Goal: Task Accomplishment & Management: Manage account settings

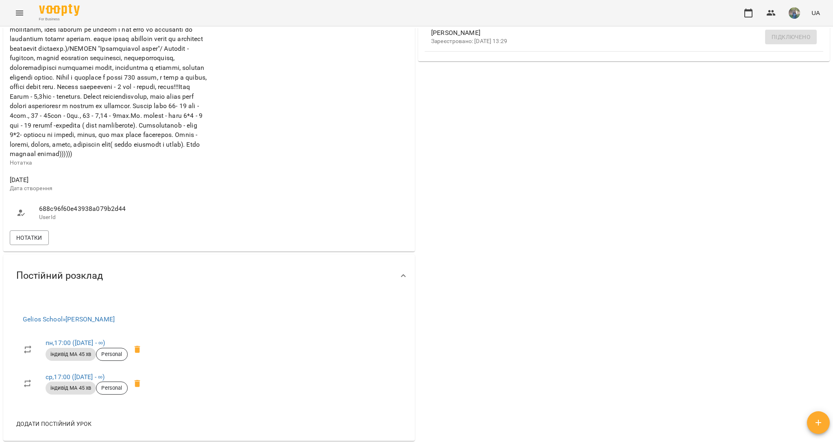
scroll to position [325, 0]
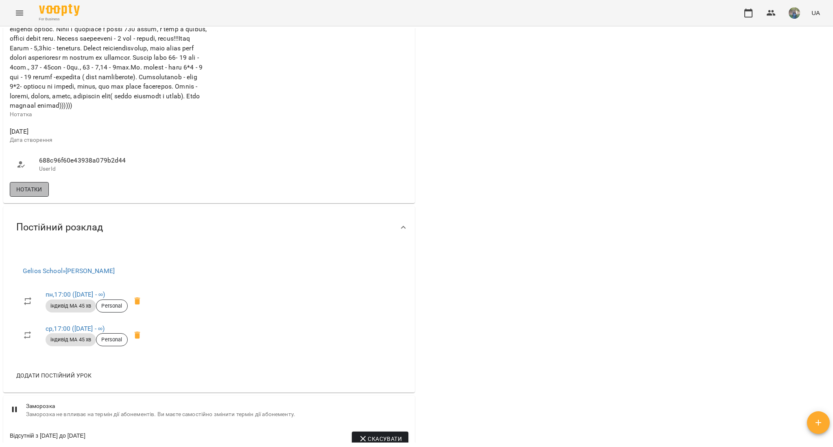
click at [40, 194] on span "Нотатки" at bounding box center [29, 190] width 26 height 10
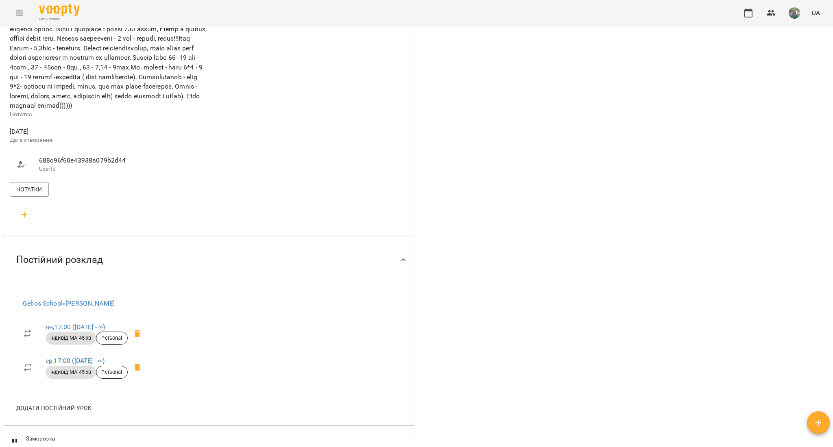
click at [24, 218] on icon "button" at bounding box center [25, 215] width 6 height 6
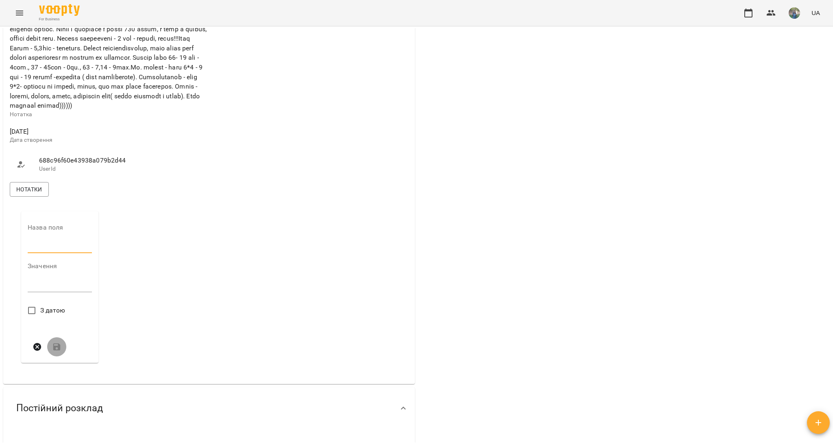
click at [41, 254] on input "text" at bounding box center [60, 247] width 64 height 13
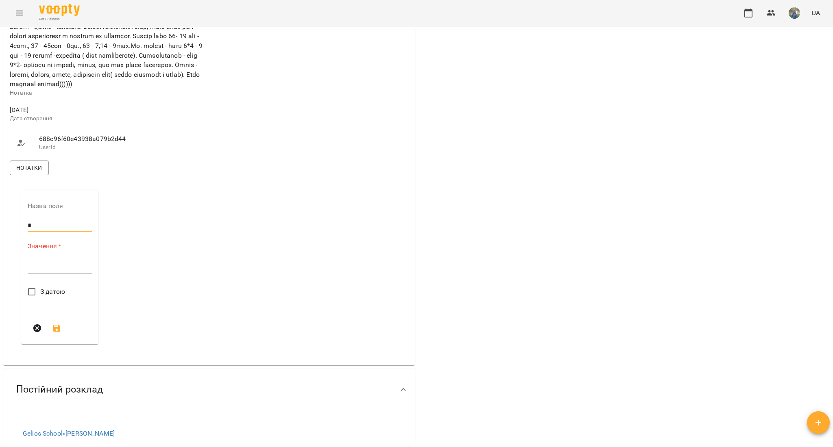
scroll to position [379, 0]
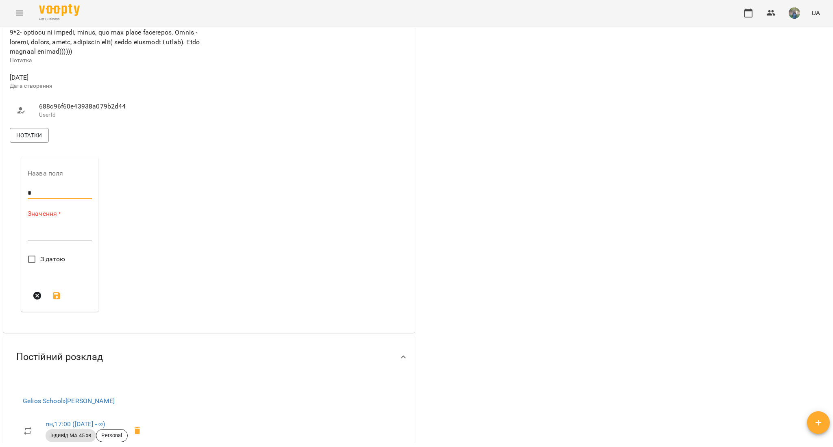
type input "*"
click at [42, 238] on textarea at bounding box center [60, 235] width 64 height 8
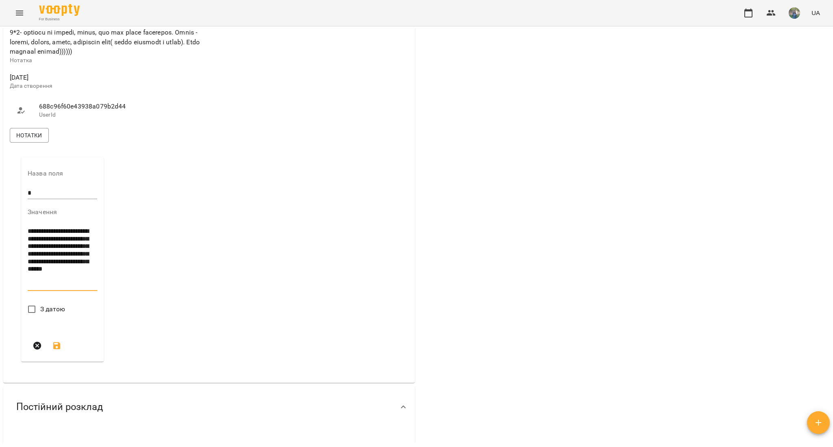
type textarea "**********"
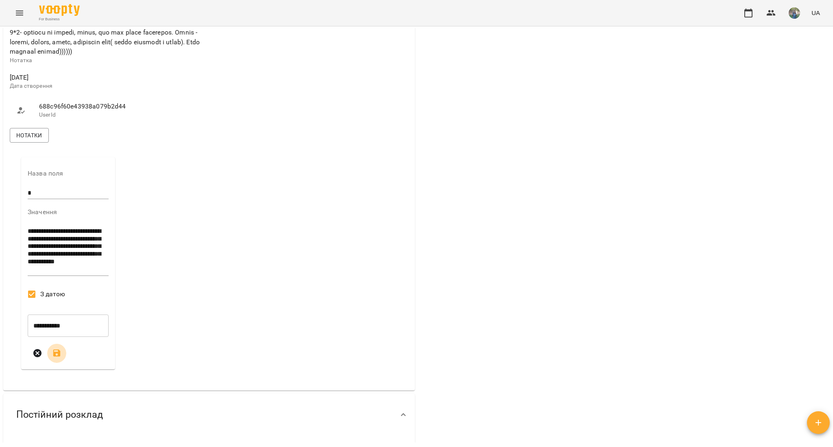
click at [57, 358] on icon "submit" at bounding box center [57, 354] width 10 height 10
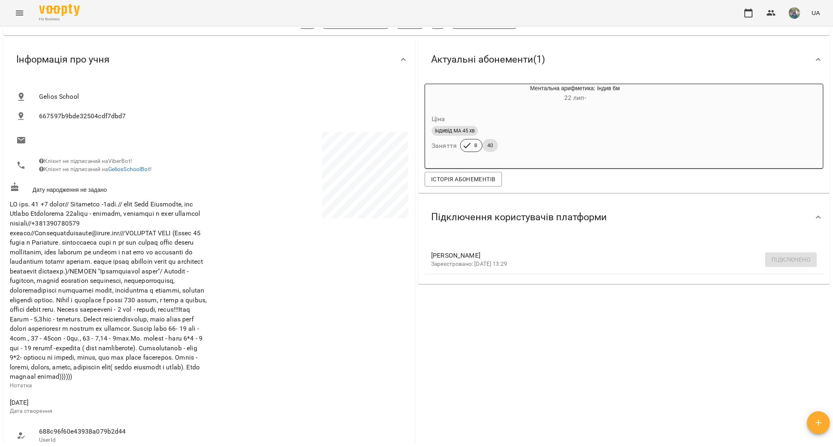
scroll to position [0, 0]
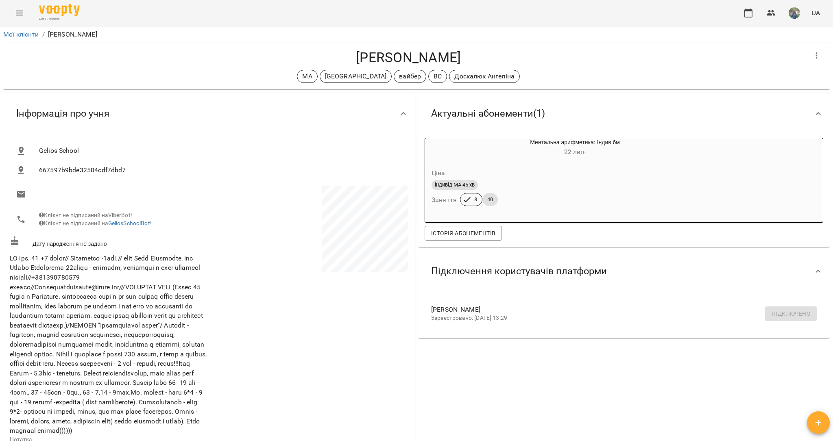
click at [13, 10] on button "Menu" at bounding box center [20, 13] width 20 height 20
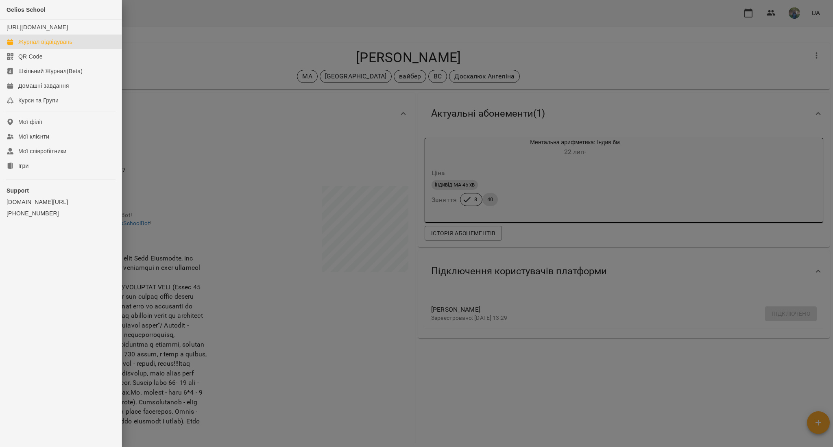
click at [29, 46] on div "Журнал відвідувань" at bounding box center [45, 42] width 54 height 8
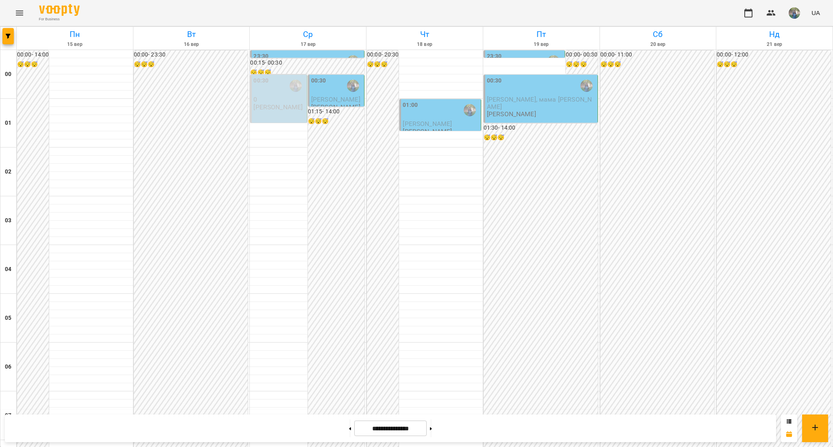
scroll to position [647, 0]
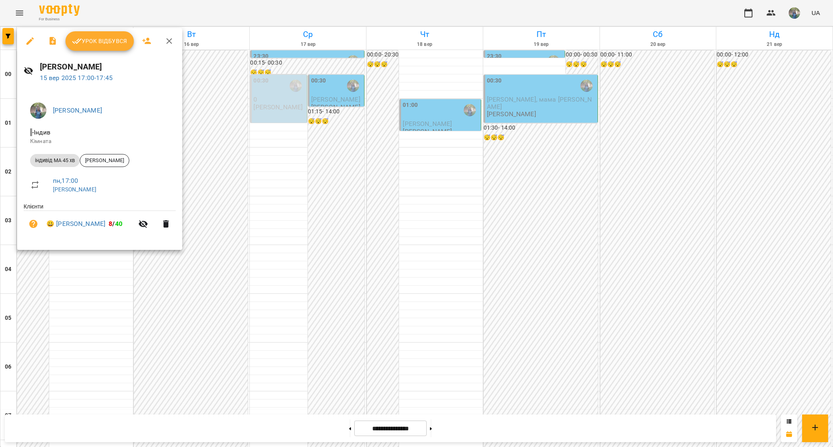
click at [111, 42] on span "Урок відбувся" at bounding box center [99, 41] width 55 height 10
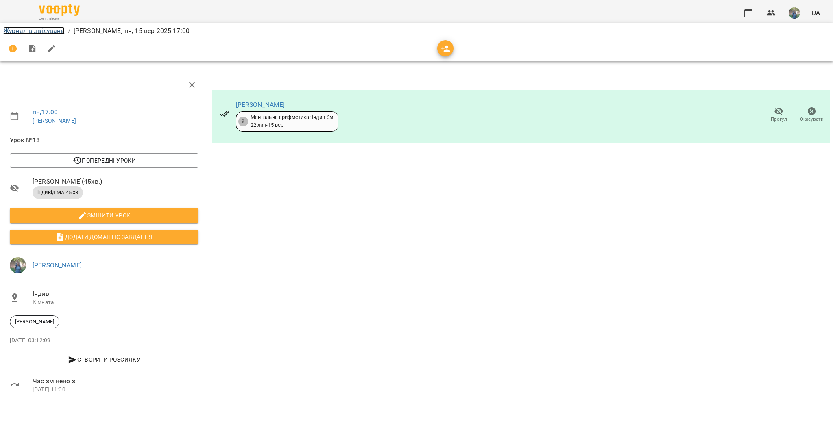
click at [35, 32] on link "Журнал відвідувань" at bounding box center [33, 31] width 61 height 8
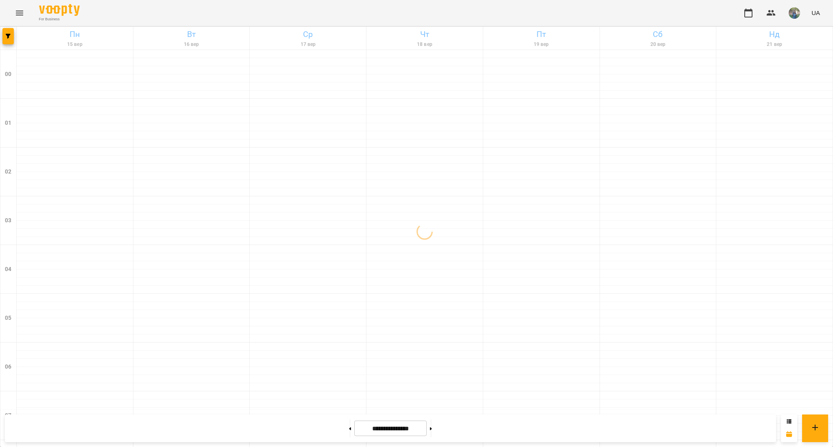
scroll to position [810, 0]
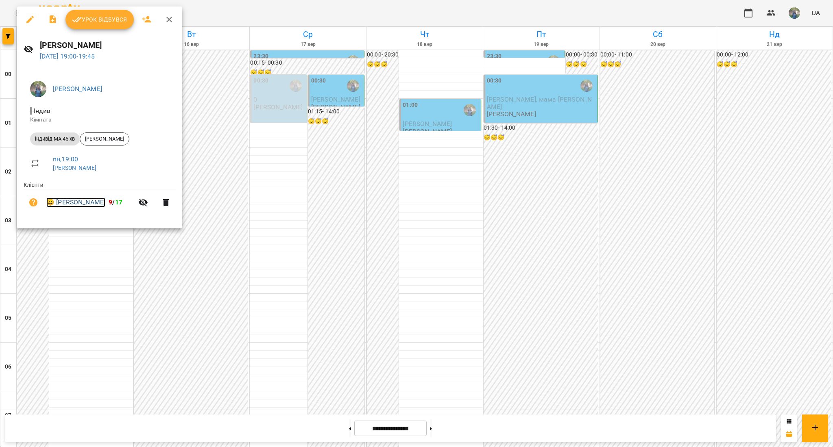
click at [66, 204] on link "😀 [PERSON_NAME]" at bounding box center [75, 203] width 59 height 10
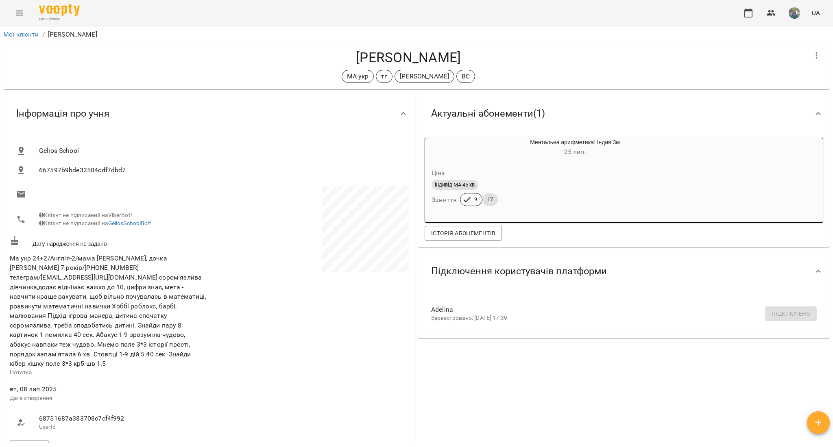
click at [24, 7] on button "Menu" at bounding box center [20, 13] width 20 height 20
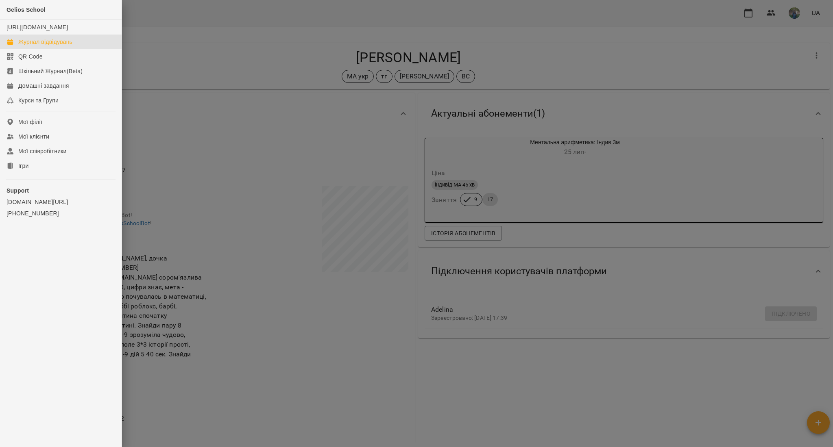
click at [44, 46] on div "Журнал відвідувань" at bounding box center [45, 42] width 54 height 8
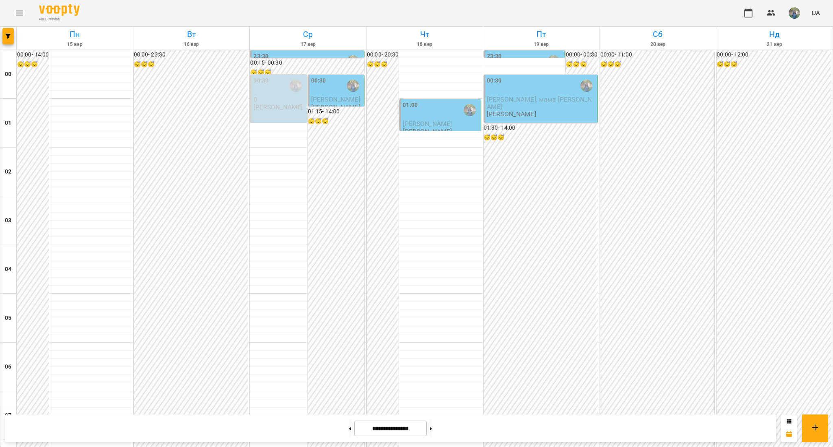
scroll to position [647, 0]
